Goal: Task Accomplishment & Management: Manage account settings

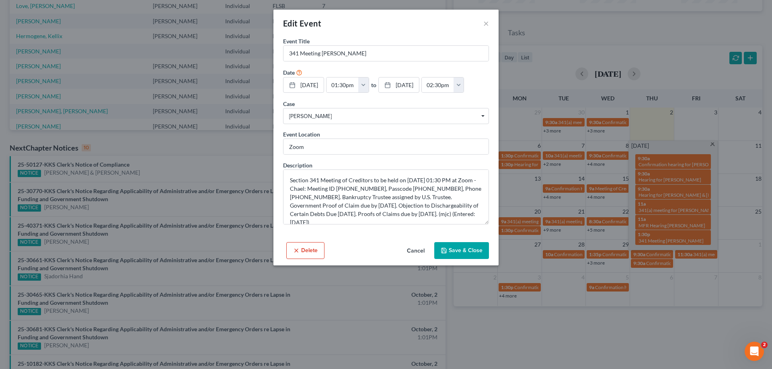
click at [416, 244] on button "Cancel" at bounding box center [415, 251] width 31 height 16
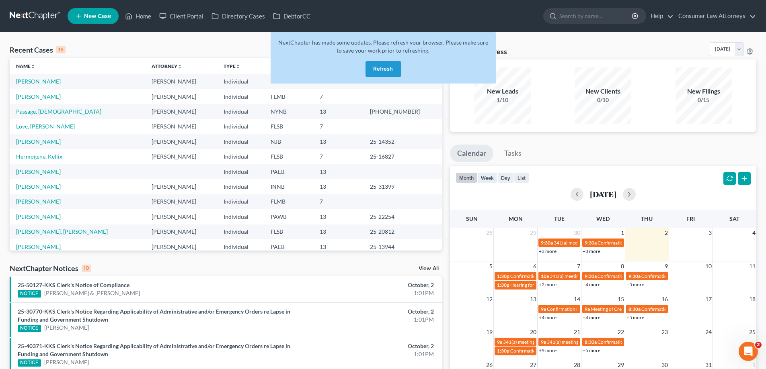
click at [387, 69] on button "Refresh" at bounding box center [382, 69] width 35 height 16
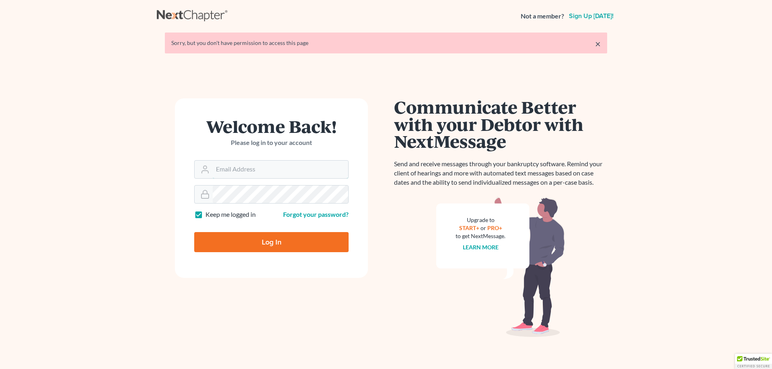
type input "ykim@consumerlawattorneys.com"
click at [277, 248] on input "Log In" at bounding box center [271, 242] width 154 height 20
type input "Thinking..."
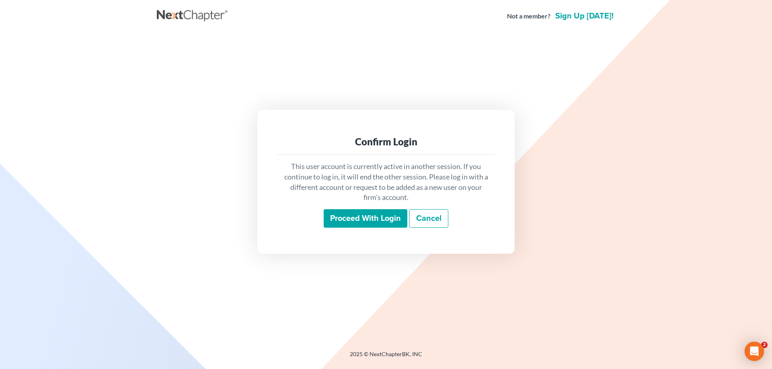
click at [362, 221] on input "Proceed with login" at bounding box center [366, 218] width 84 height 18
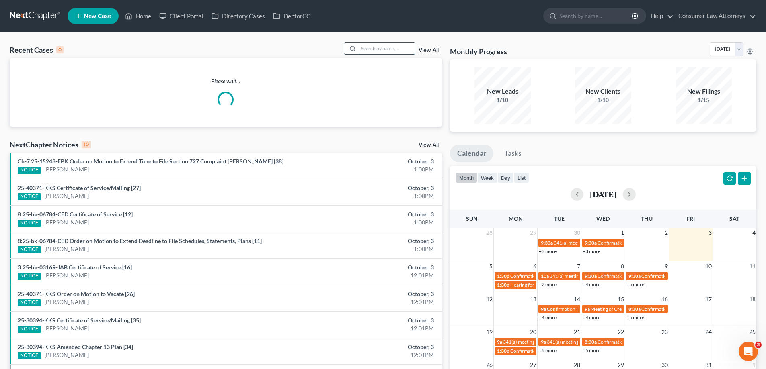
click at [379, 47] on input "search" at bounding box center [387, 49] width 56 height 12
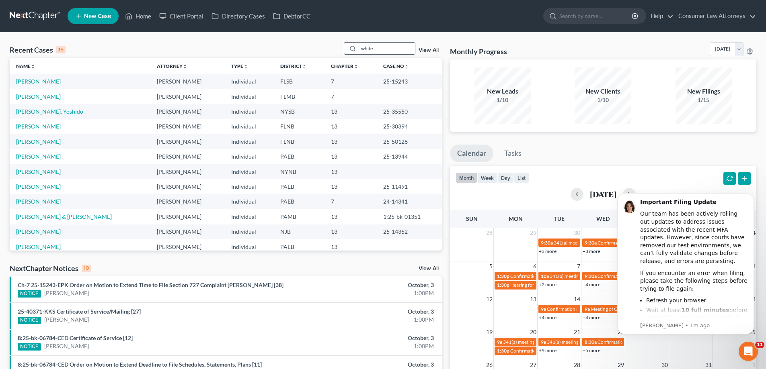
type input "white"
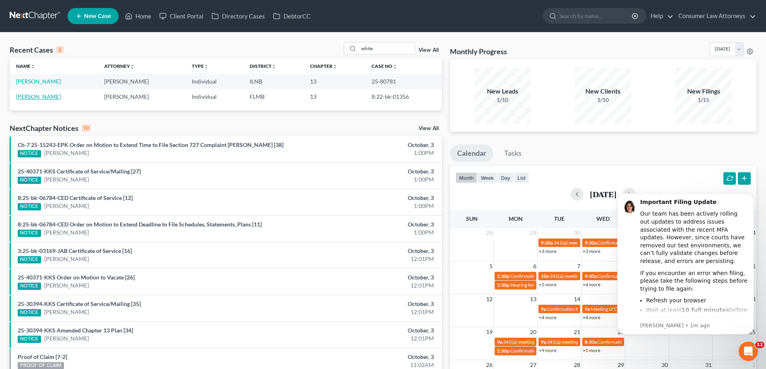
click at [33, 94] on link "[PERSON_NAME]" at bounding box center [38, 96] width 45 height 7
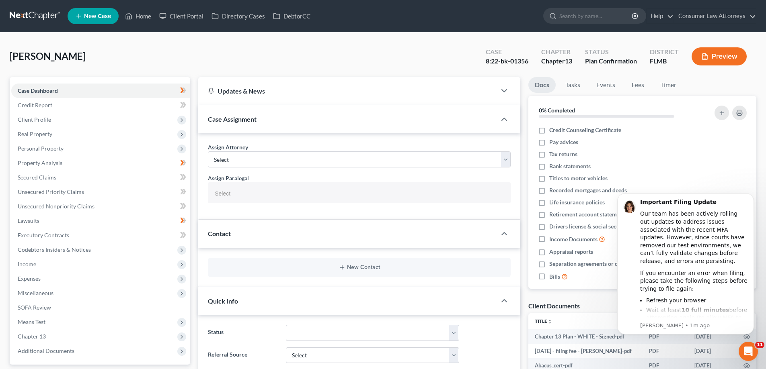
select select
click at [39, 119] on span "Client Profile" at bounding box center [34, 119] width 33 height 7
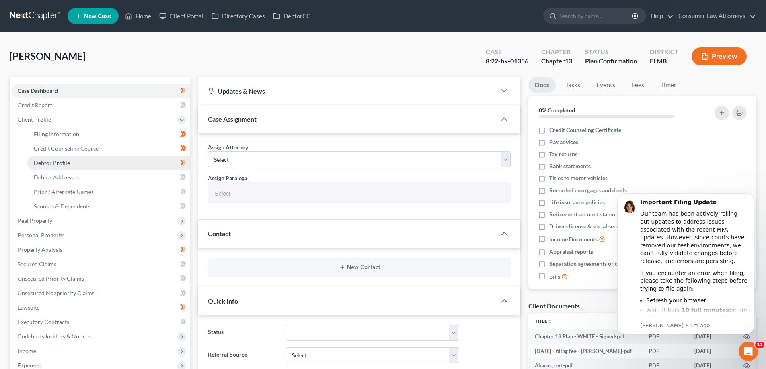
click at [64, 168] on link "Debtor Profile" at bounding box center [108, 163] width 163 height 14
select select "1"
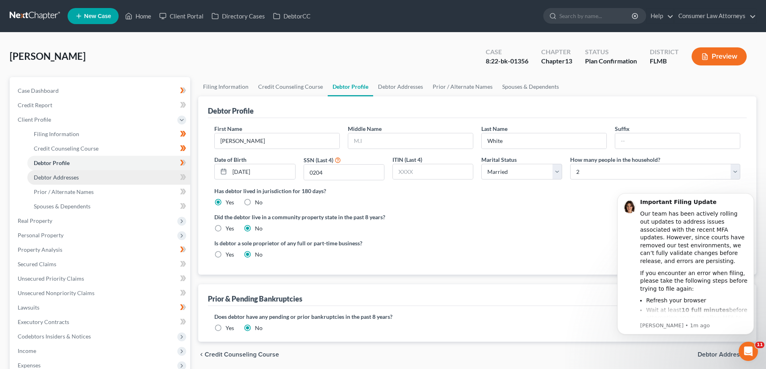
click at [80, 173] on link "Debtor Addresses" at bounding box center [108, 177] width 163 height 14
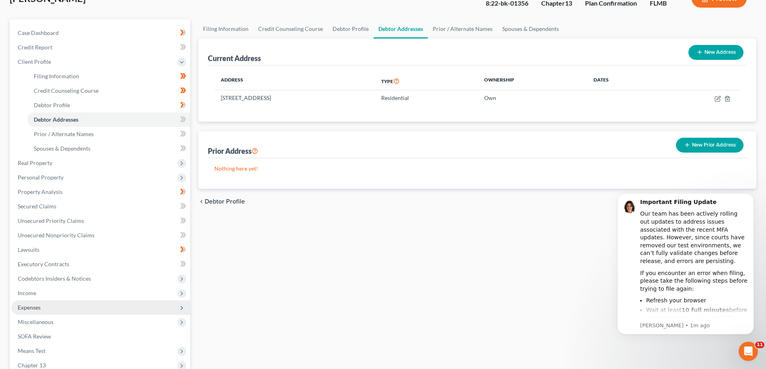
scroll to position [159, 0]
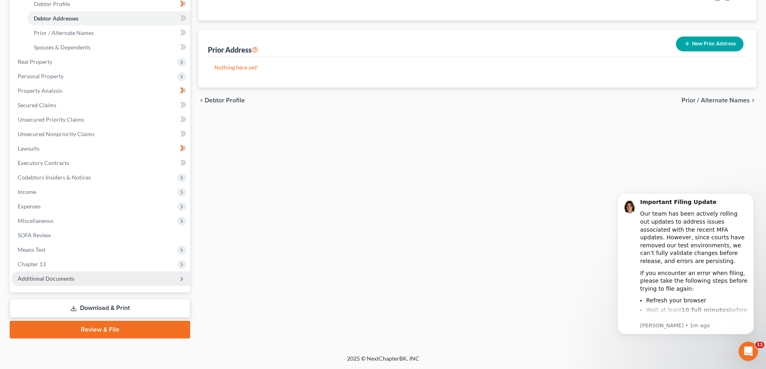
click at [41, 275] on span "Additional Documents" at bounding box center [46, 278] width 57 height 7
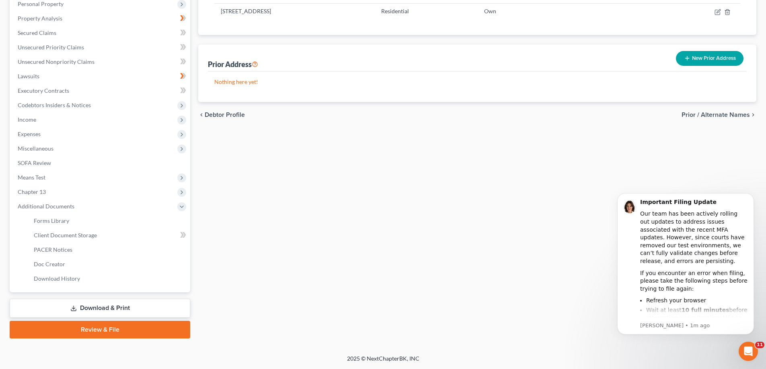
scroll to position [145, 0]
click at [65, 252] on span "PACER Notices" at bounding box center [53, 249] width 39 height 7
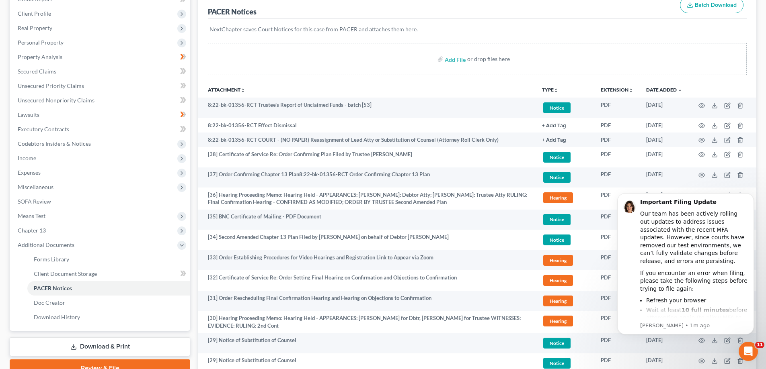
scroll to position [121, 0]
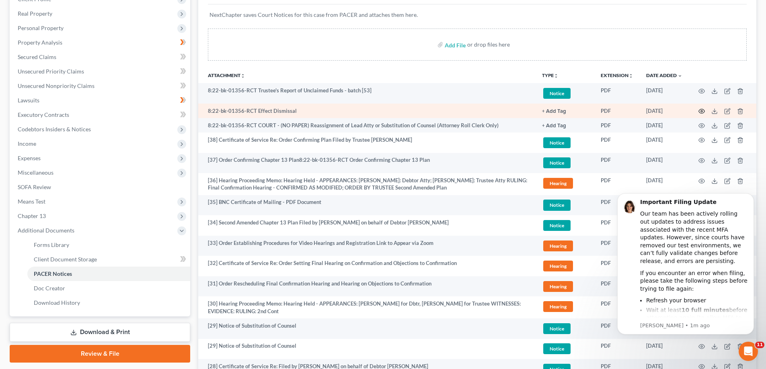
click at [700, 111] on icon "button" at bounding box center [701, 111] width 6 height 6
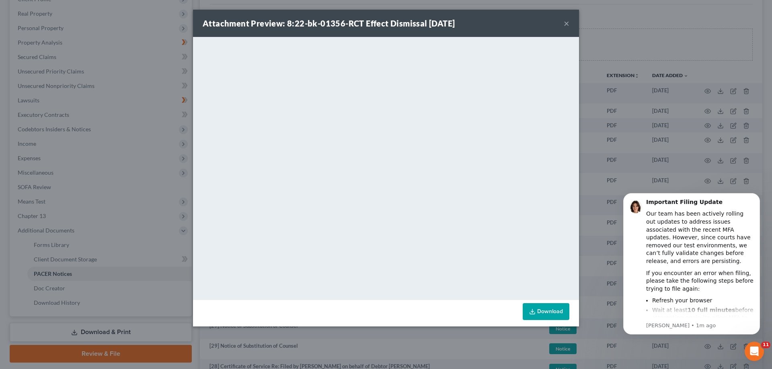
click at [629, 139] on div "Attachment Preview: 8:22-bk-01356-RCT Effect Dismissal [DATE] × <object ng-attr…" at bounding box center [386, 184] width 772 height 369
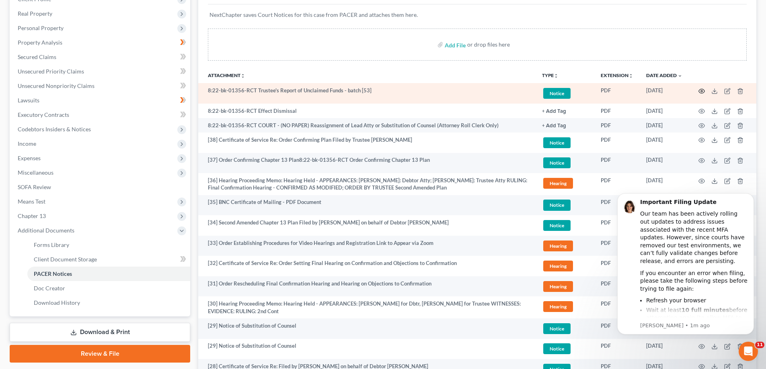
click at [701, 90] on icon "button" at bounding box center [701, 91] width 6 height 6
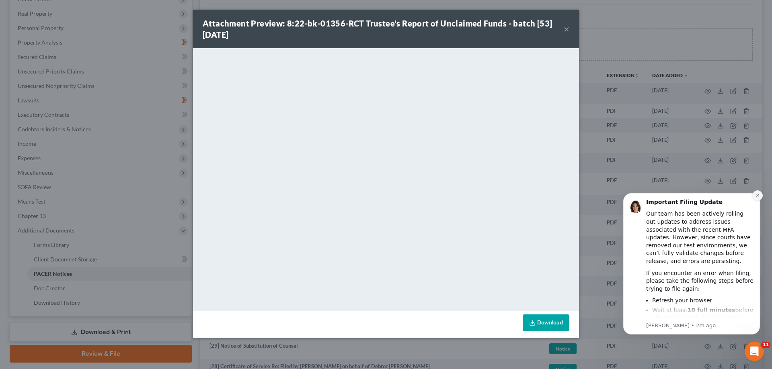
click at [759, 196] on icon "Dismiss notification" at bounding box center [757, 195] width 4 height 4
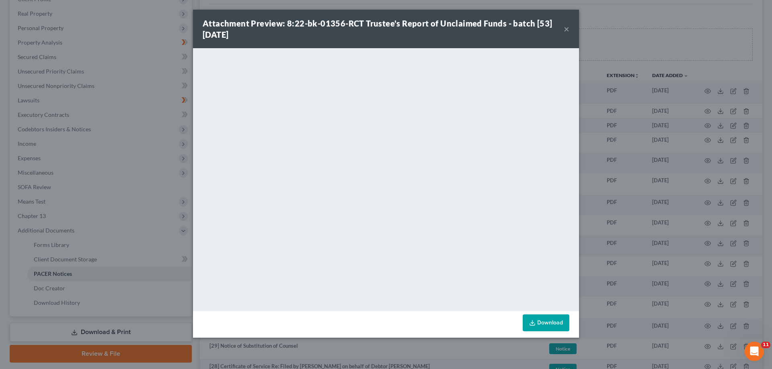
click at [592, 135] on div "Attachment Preview: 8:22-bk-01356-RCT Trustee's Report of Unclaimed Funds - bat…" at bounding box center [386, 184] width 772 height 369
